Goal: Task Accomplishment & Management: Manage account settings

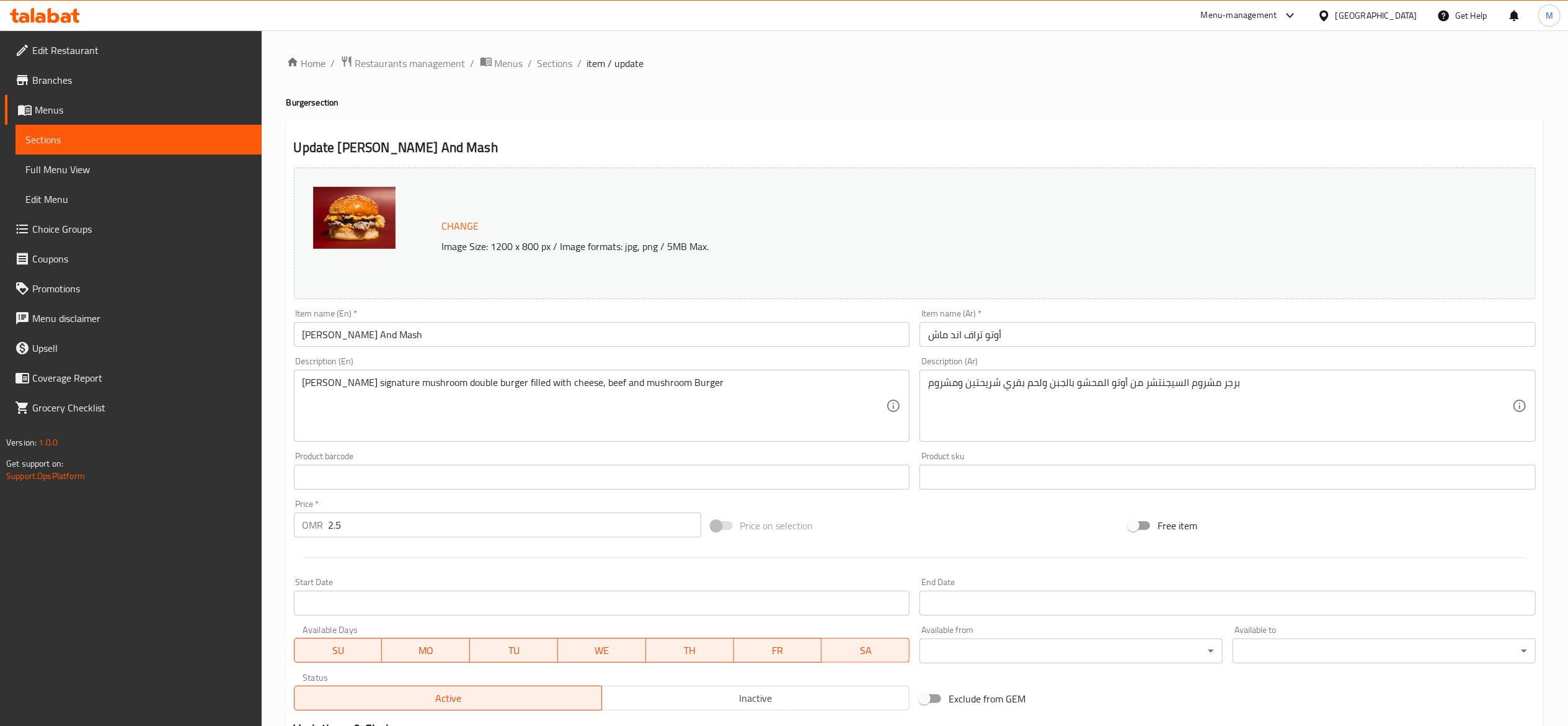
click at [222, 139] on span "Sections" at bounding box center [139, 140] width 226 height 15
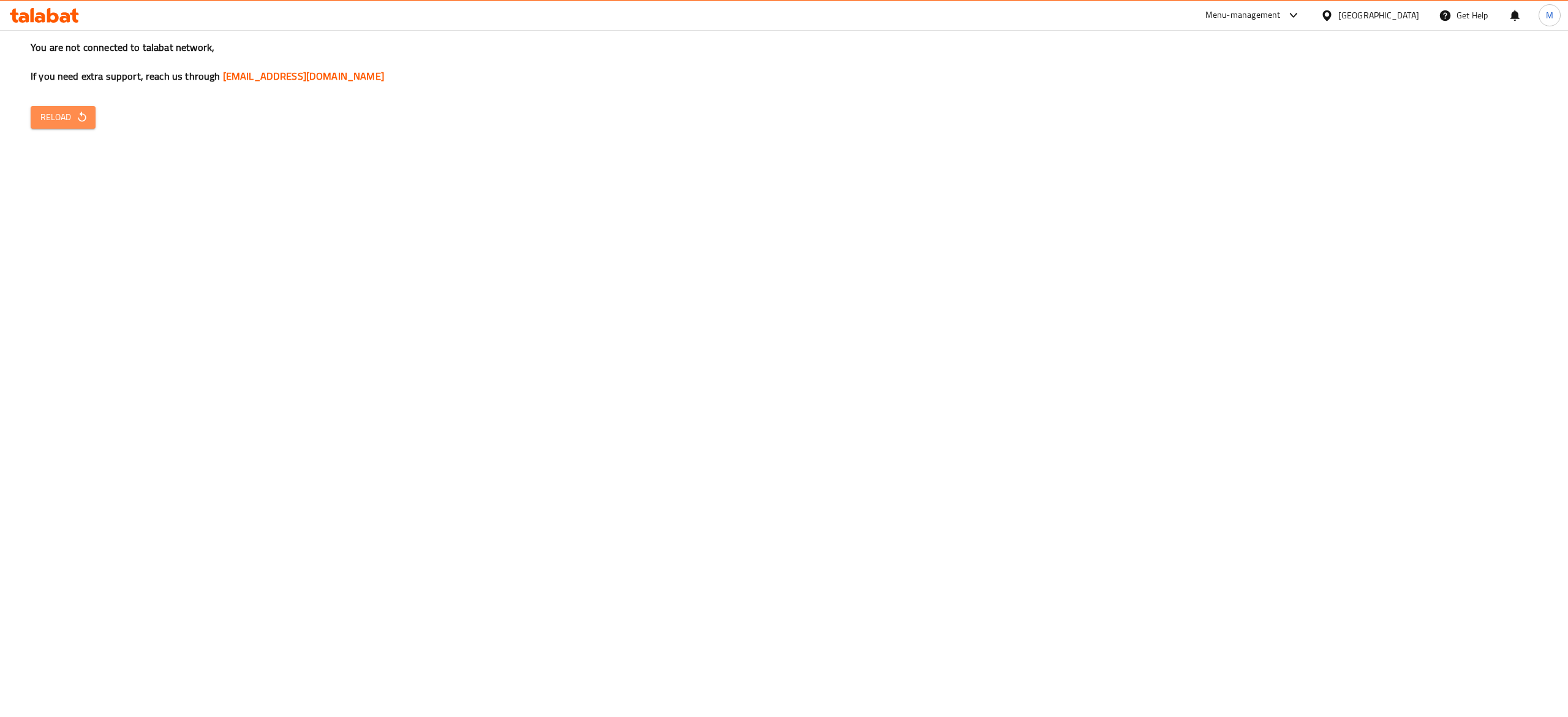
click at [71, 120] on span "Reload" at bounding box center [63, 118] width 45 height 16
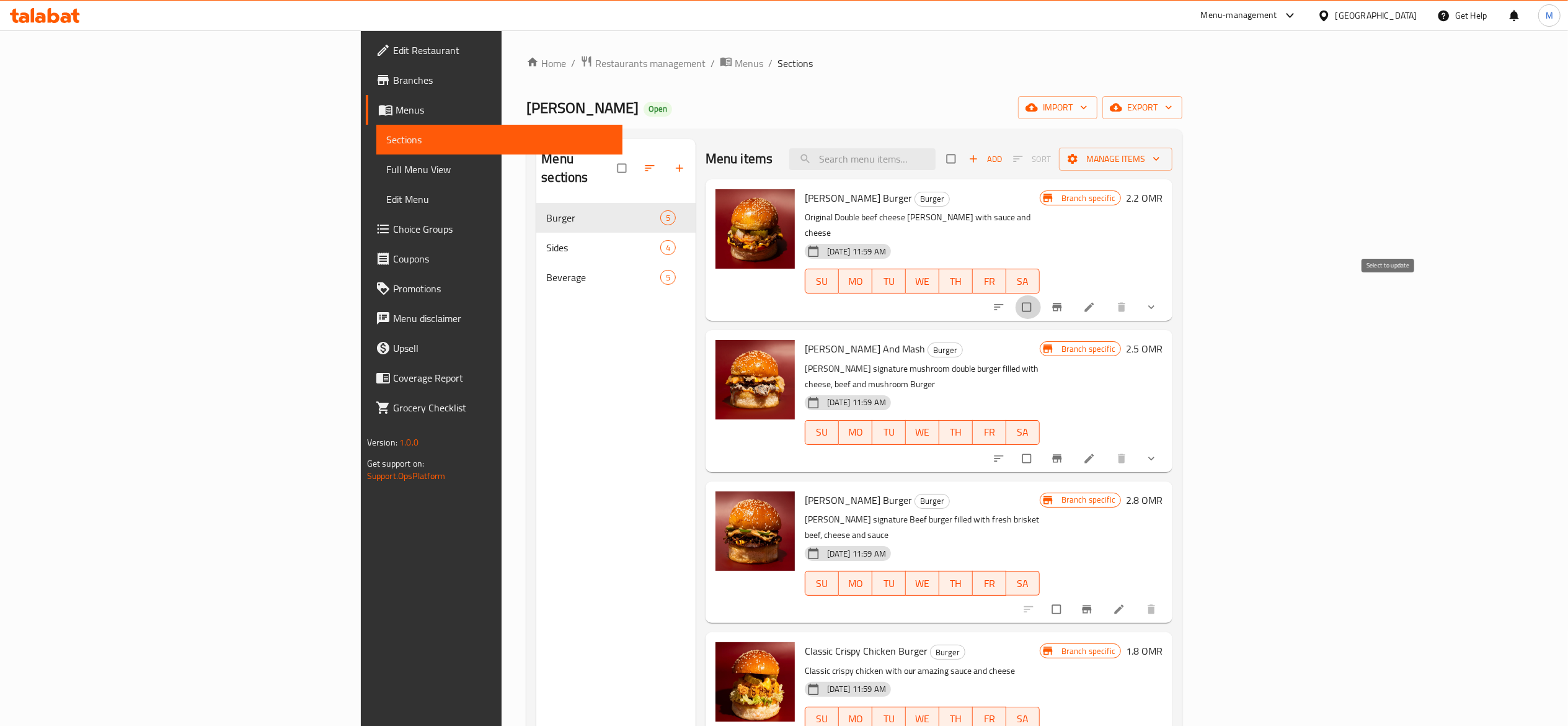
click at [1042, 295] on input "checkbox" at bounding box center [1028, 306] width 26 height 24
checkbox input "true"
click at [1063, 301] on icon "Branch-specific-item" at bounding box center [1057, 307] width 12 height 12
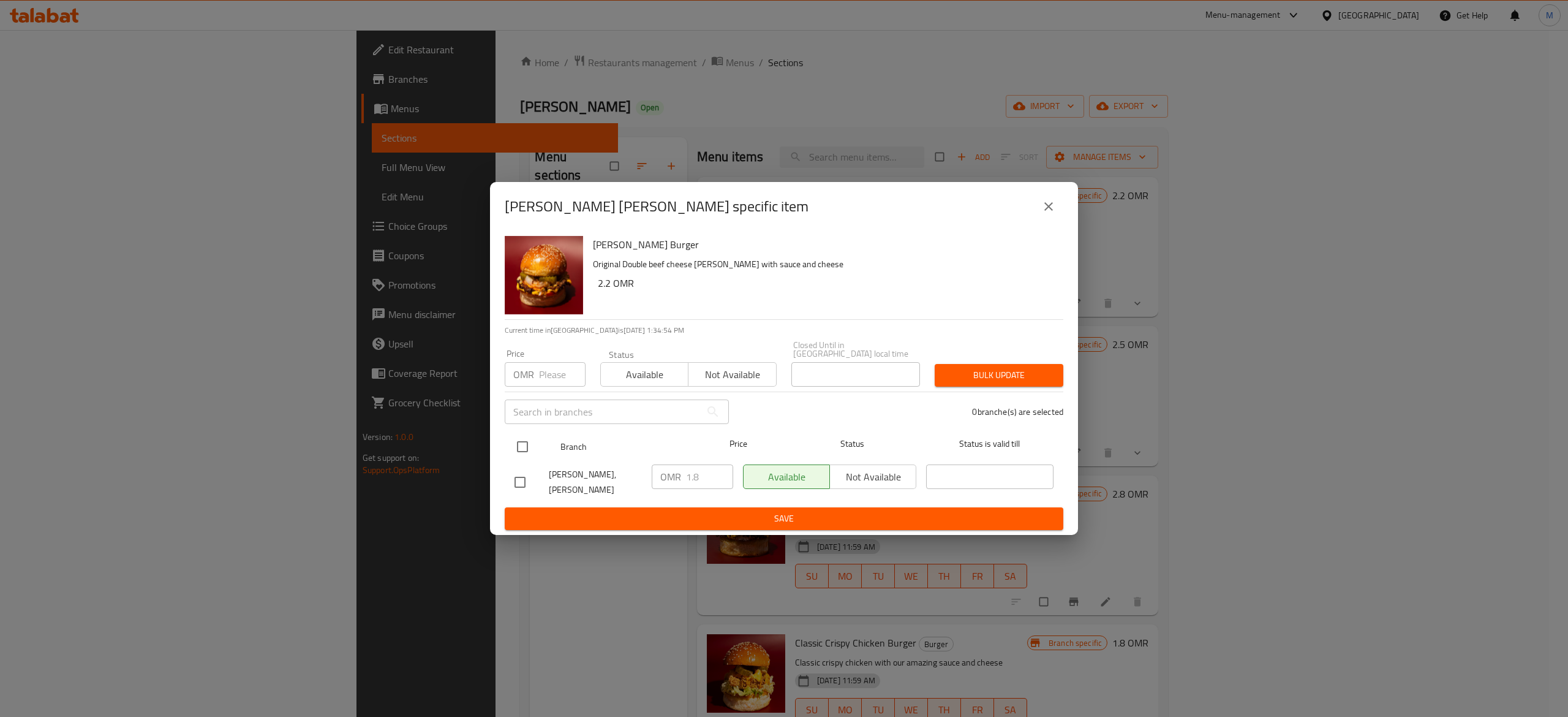
click at [525, 440] on input "checkbox" at bounding box center [523, 446] width 26 height 26
checkbox input "true"
click at [713, 486] on input "1.8" at bounding box center [710, 477] width 47 height 24
type input "2.2"
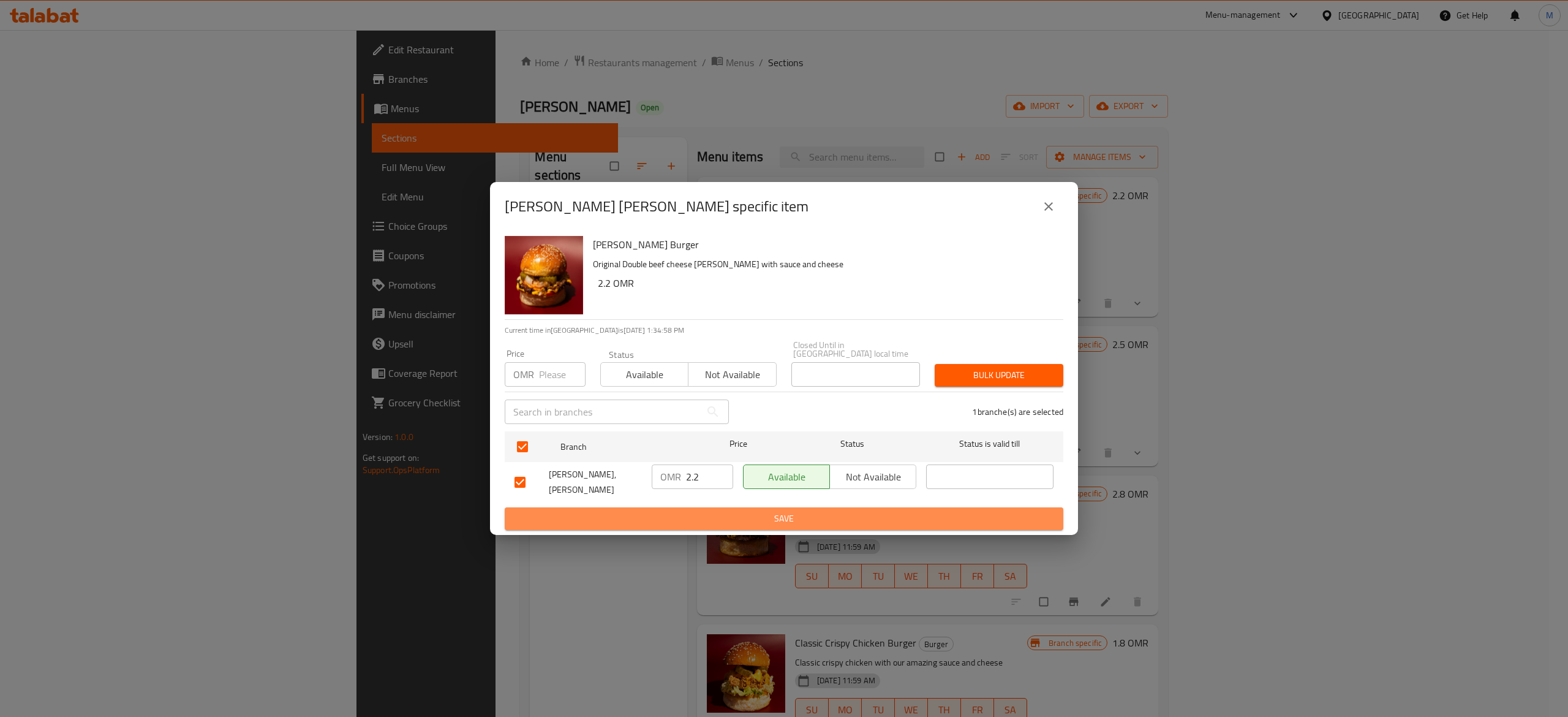
click at [731, 512] on span "Save" at bounding box center [784, 518] width 539 height 16
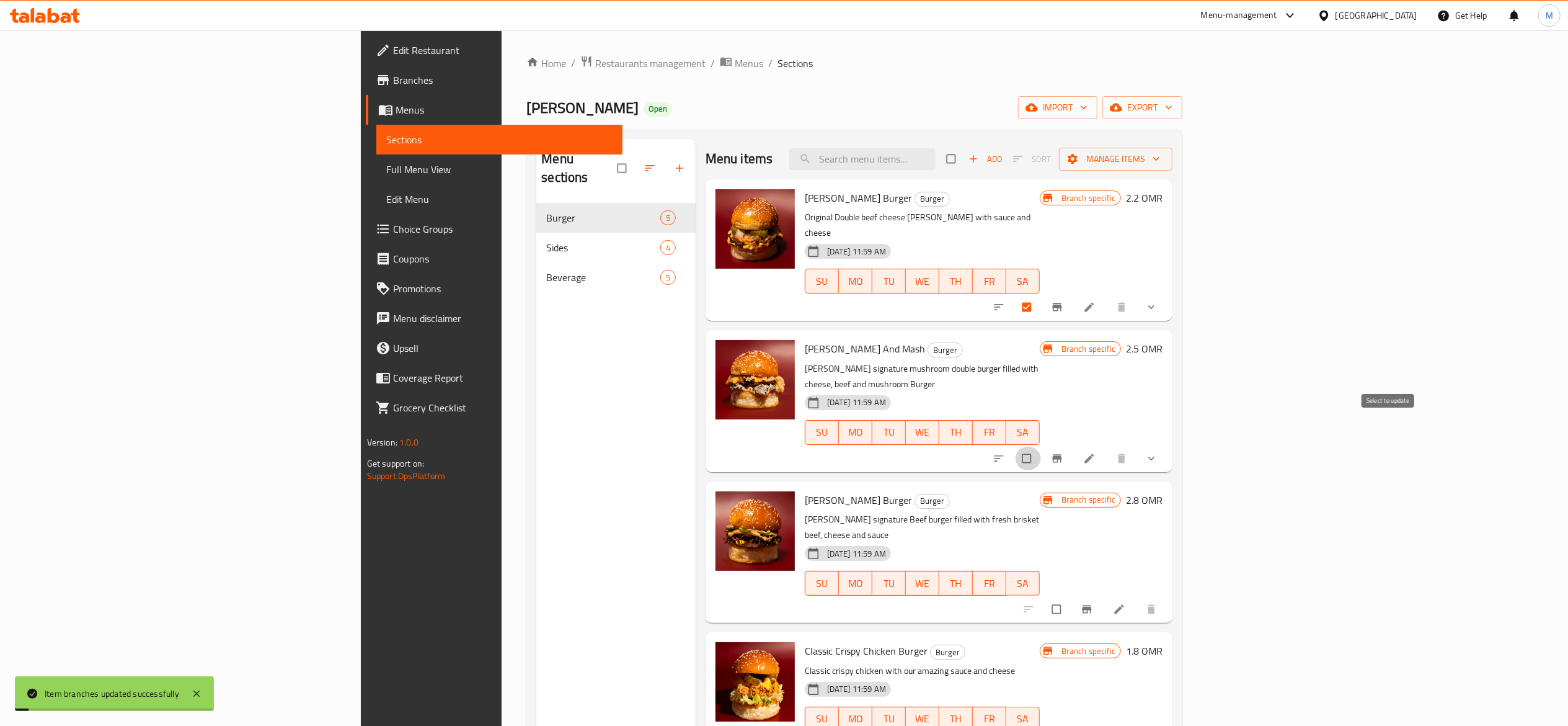
click at [1042, 447] on input "checkbox" at bounding box center [1028, 458] width 26 height 24
checkbox input "true"
click at [1063, 452] on icon "Branch-specific-item" at bounding box center [1057, 458] width 12 height 12
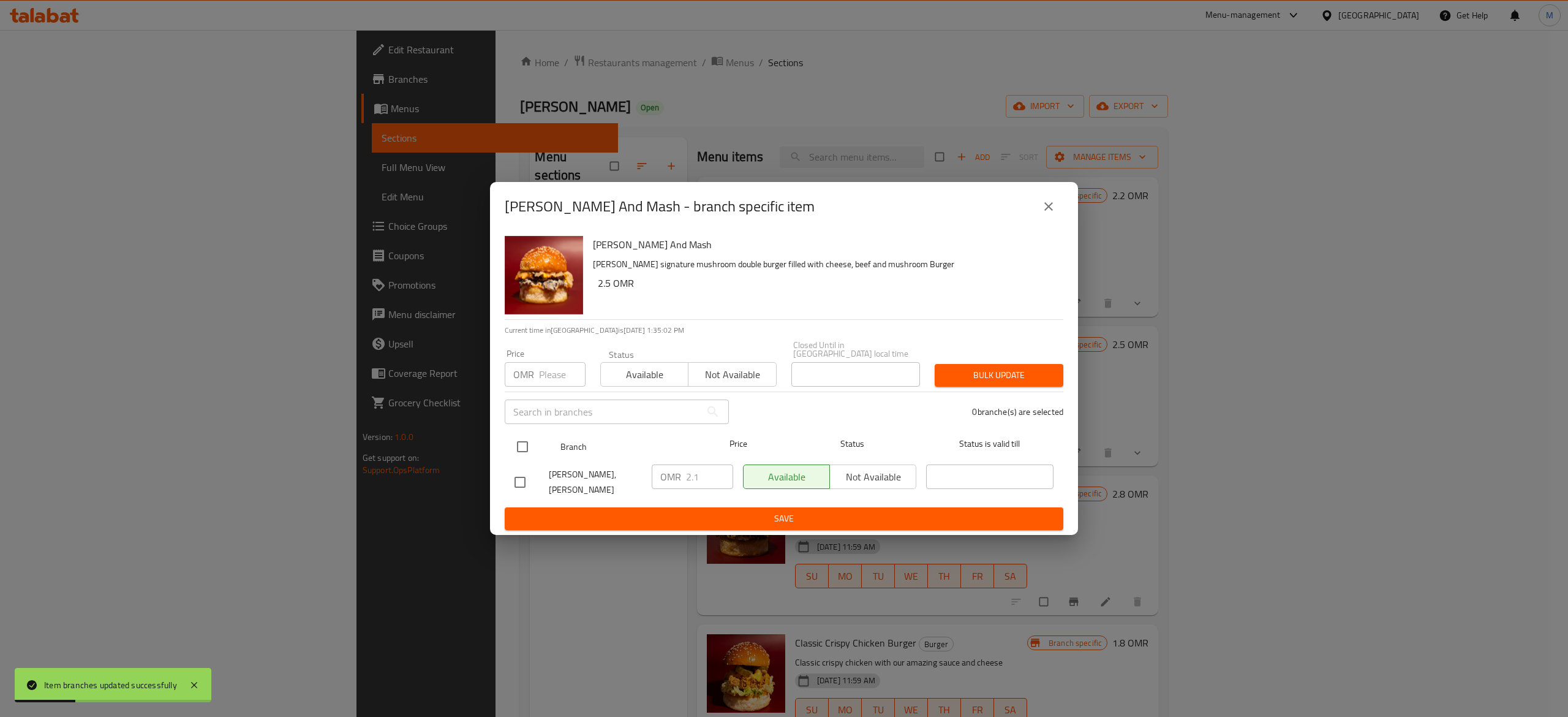
click at [524, 439] on input "checkbox" at bounding box center [523, 446] width 26 height 26
checkbox input "true"
click at [715, 480] on input "1.1" at bounding box center [710, 477] width 47 height 24
type input "1"
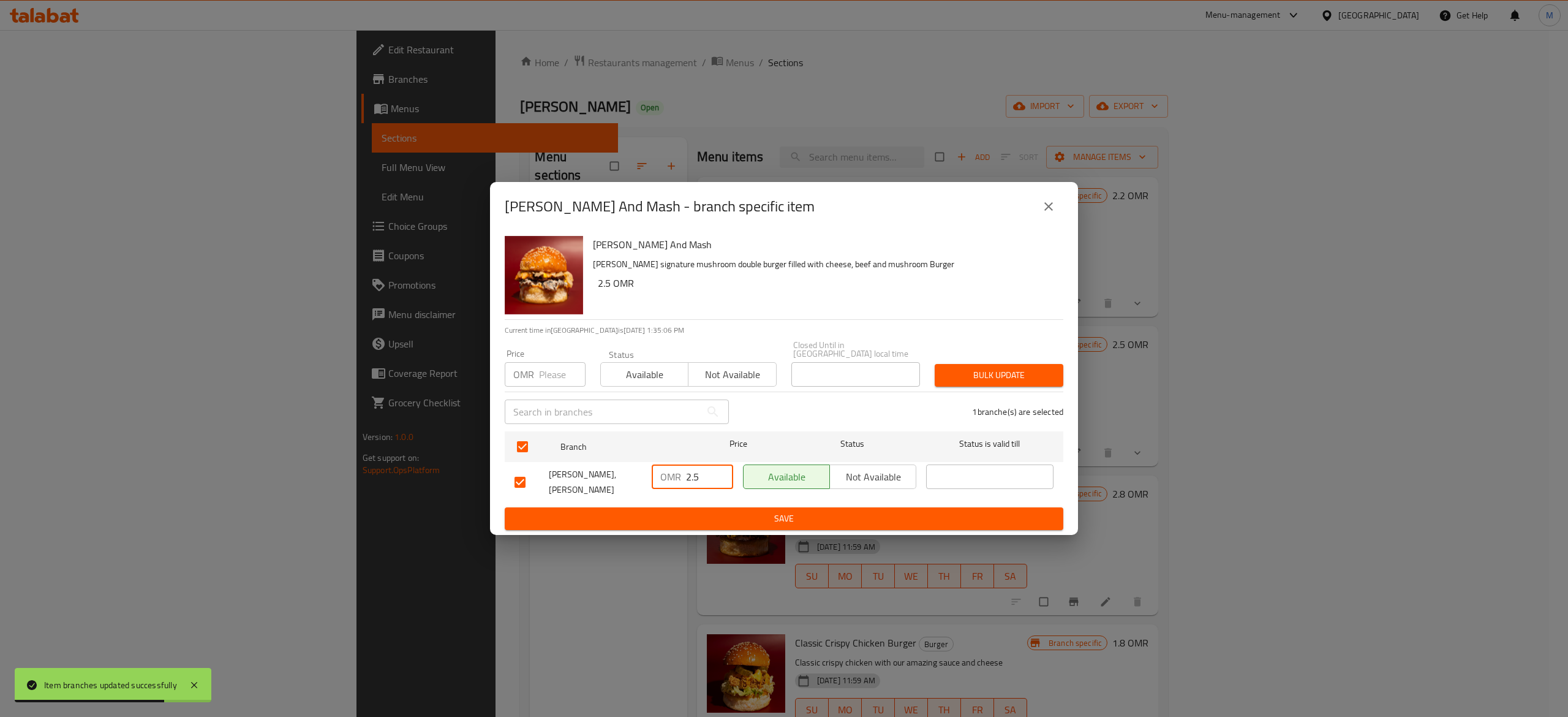
type input "2.5"
click at [774, 512] on span "Save" at bounding box center [784, 518] width 539 height 16
